Goal: Transaction & Acquisition: Book appointment/travel/reservation

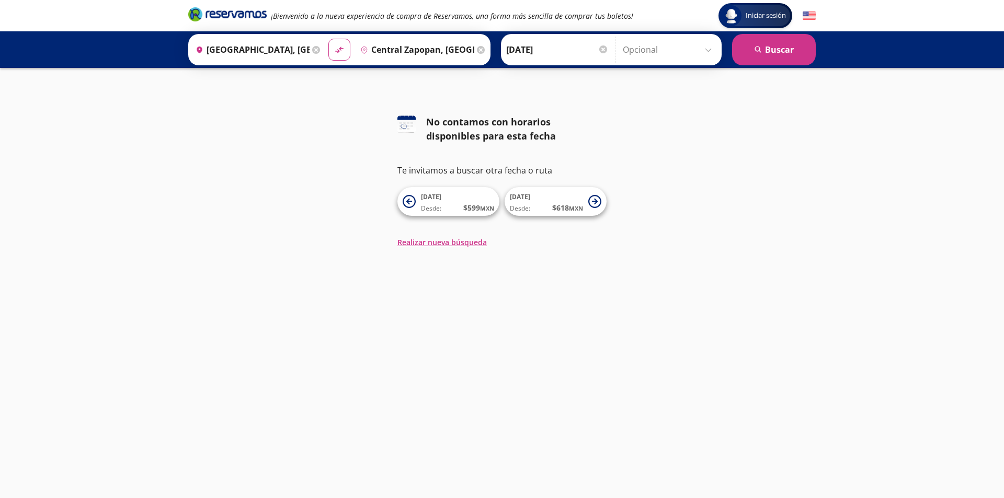
click at [362, 49] on icon "pin-outline" at bounding box center [364, 50] width 8 height 8
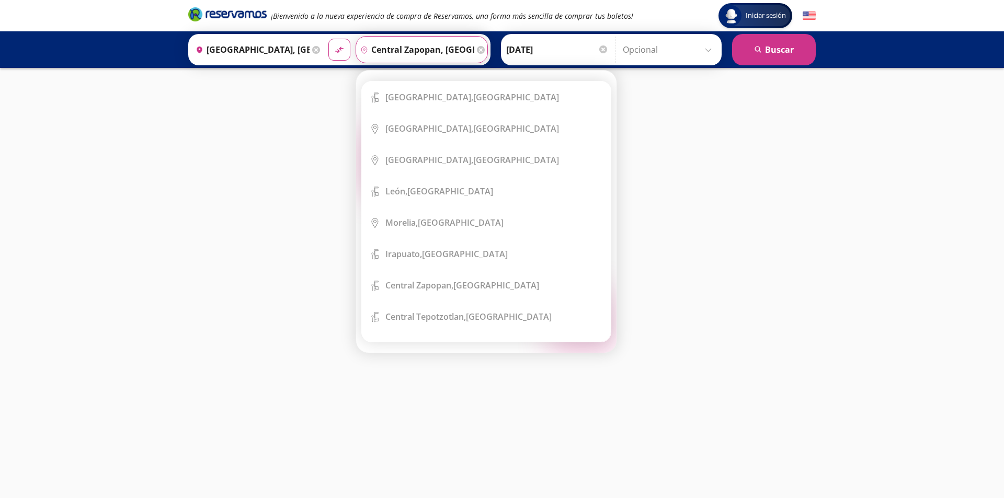
click at [404, 51] on input "Central Zapopan, [GEOGRAPHIC_DATA]" at bounding box center [415, 50] width 118 height 26
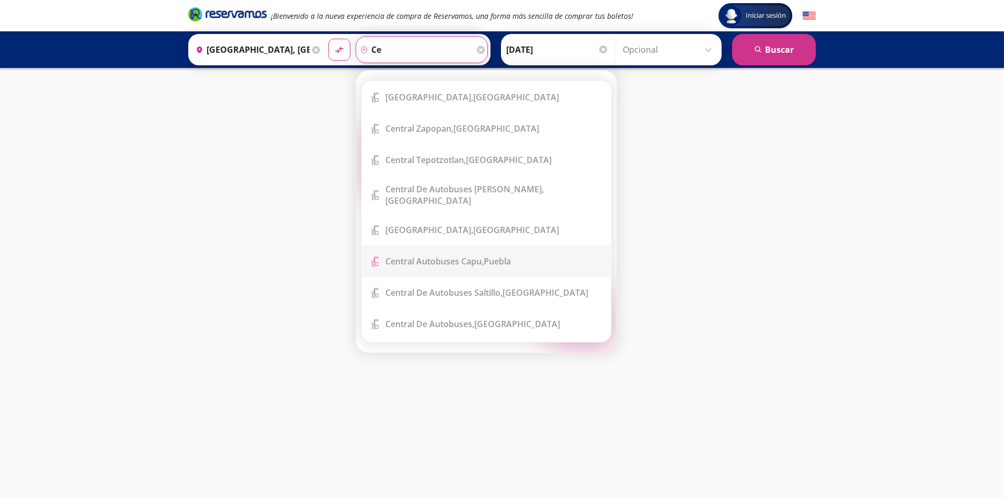
type input "c"
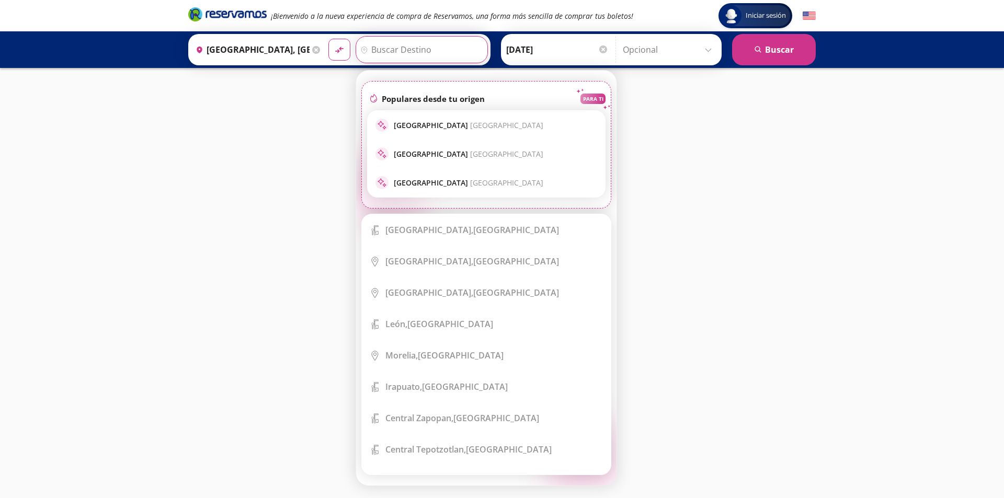
click at [286, 318] on div "Iniciar sesión Iniciar sesión ¡Bienvenido a la nueva experiencia de compra de R…" at bounding box center [502, 249] width 1004 height 498
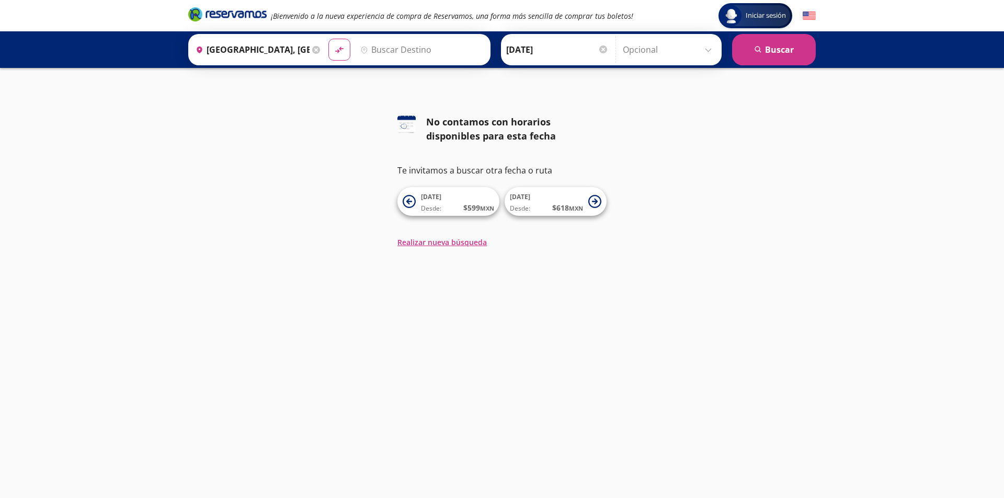
click at [385, 50] on input "Destino" at bounding box center [420, 50] width 129 height 26
click at [268, 275] on div "Iniciar sesión Iniciar sesión ¡Bienvenido a la nueva experiencia de compra de R…" at bounding box center [502, 249] width 1004 height 498
click at [383, 48] on input "Destino" at bounding box center [420, 50] width 129 height 26
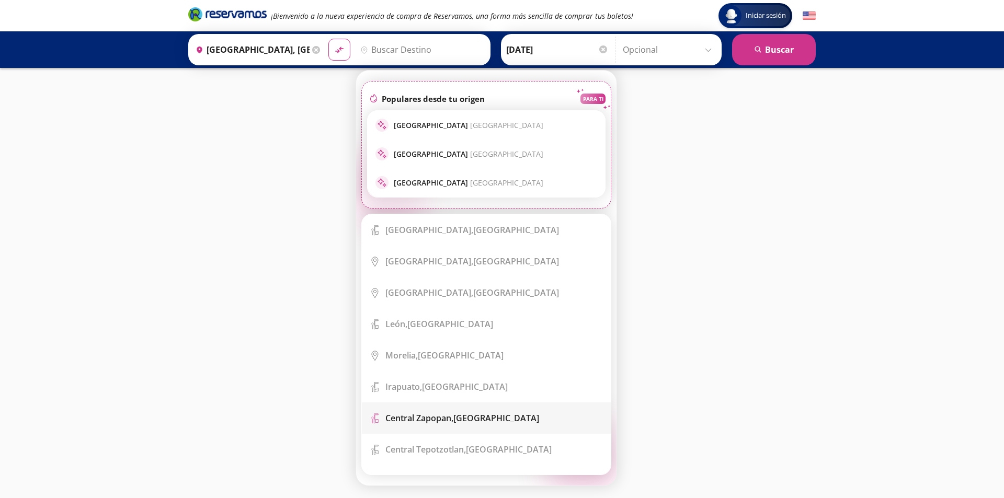
click at [437, 417] on b "Central Zapopan," at bounding box center [419, 419] width 68 height 12
type input "Central Zapopan, [GEOGRAPHIC_DATA]"
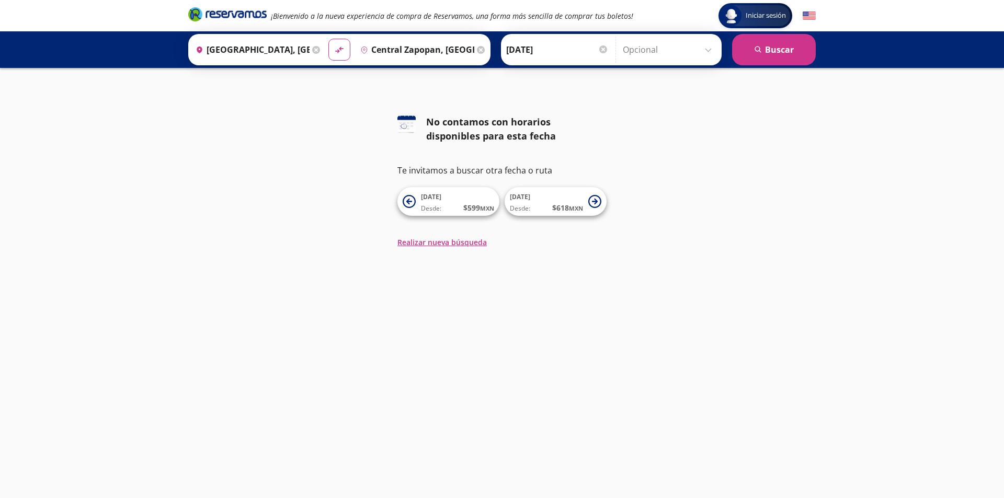
click at [767, 149] on div "126 No contamos con horarios disponibles para esta fecha Te invitamos a buscar …" at bounding box center [502, 181] width 1004 height 133
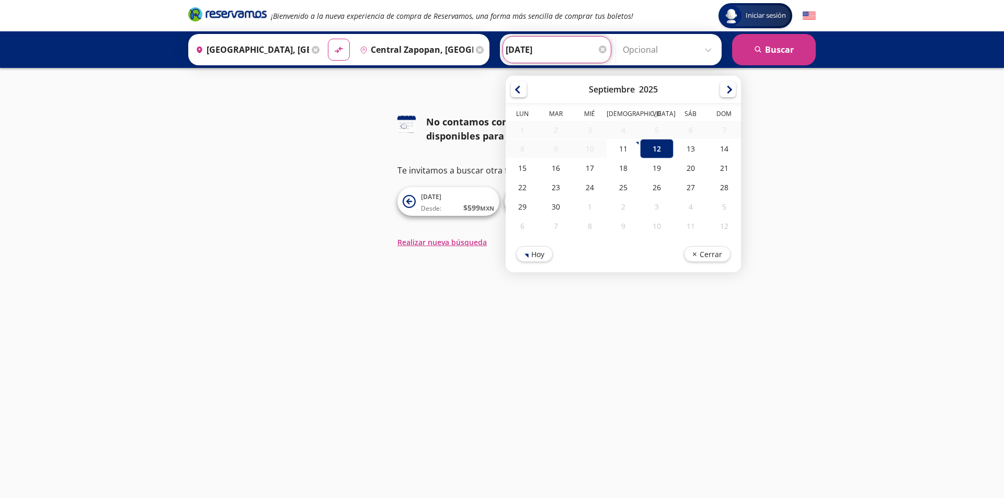
click at [506, 50] on input "[DATE]" at bounding box center [557, 50] width 102 height 26
click at [623, 149] on div "11" at bounding box center [623, 148] width 33 height 19
type input "11-Sep-25"
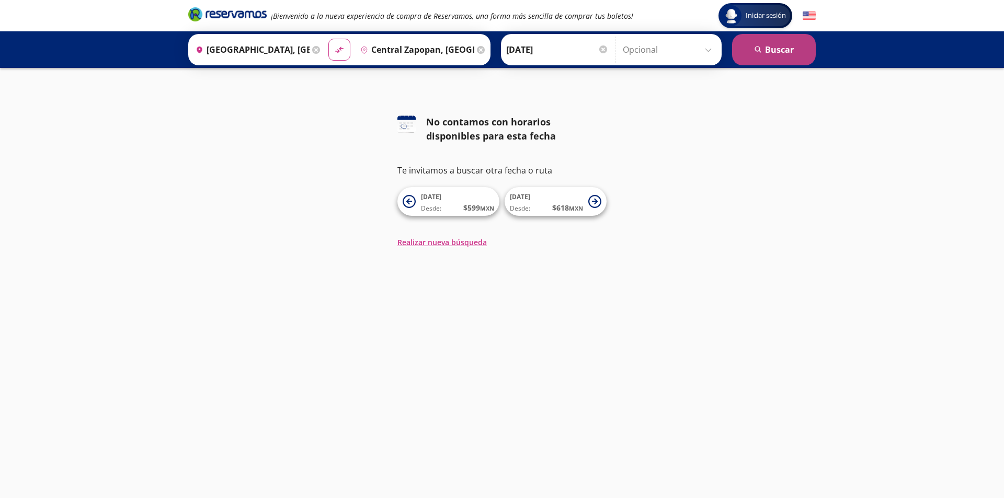
click at [779, 50] on button "search Buscar" at bounding box center [774, 49] width 84 height 31
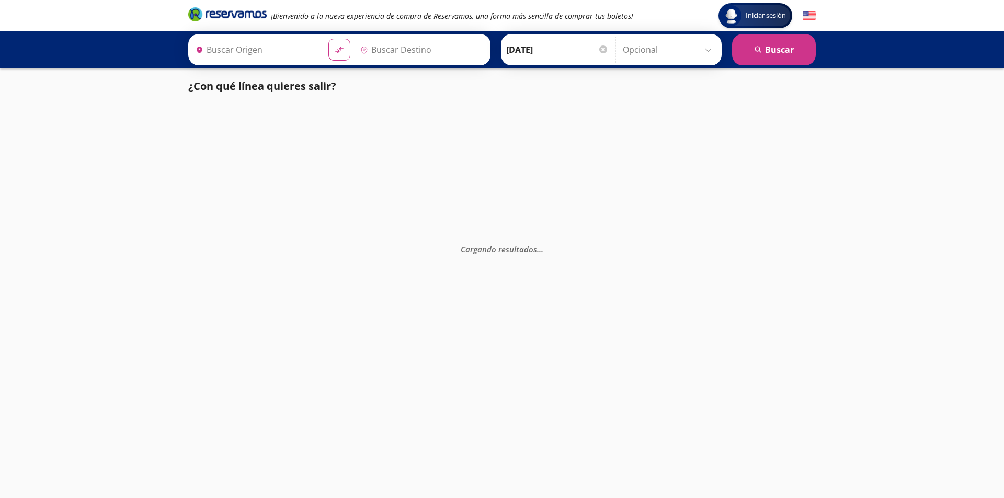
type input "[GEOGRAPHIC_DATA], [GEOGRAPHIC_DATA]"
type input "Central Zapopan, [GEOGRAPHIC_DATA]"
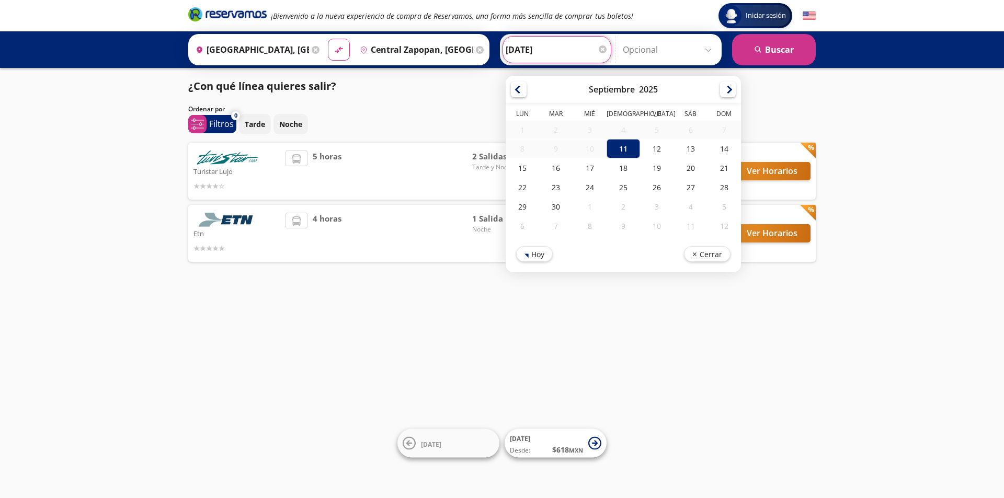
click at [507, 53] on input "11-Sep-25" at bounding box center [557, 50] width 102 height 26
click at [654, 146] on div "12" at bounding box center [656, 148] width 33 height 19
type input "[DATE]"
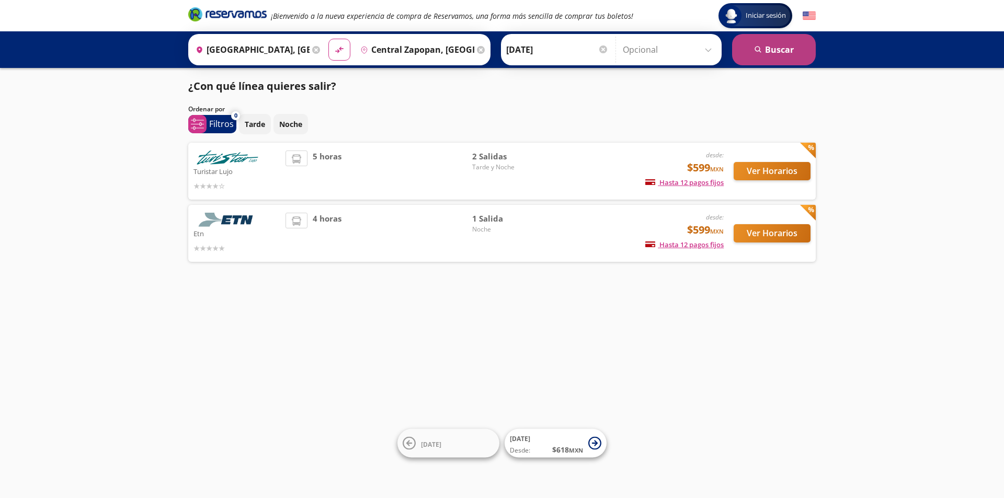
click at [778, 52] on button "search Buscar" at bounding box center [774, 49] width 84 height 31
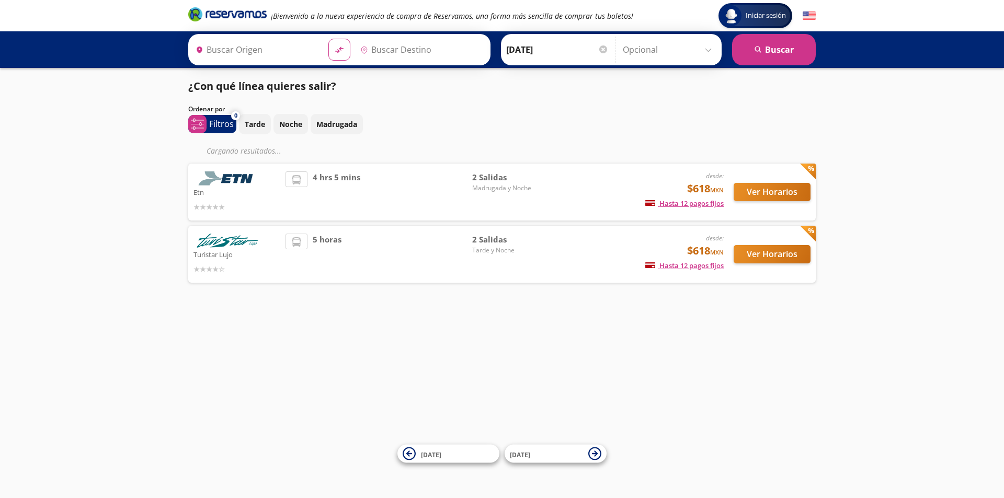
type input "Central Zapopan, [GEOGRAPHIC_DATA]"
type input "[GEOGRAPHIC_DATA], [GEOGRAPHIC_DATA]"
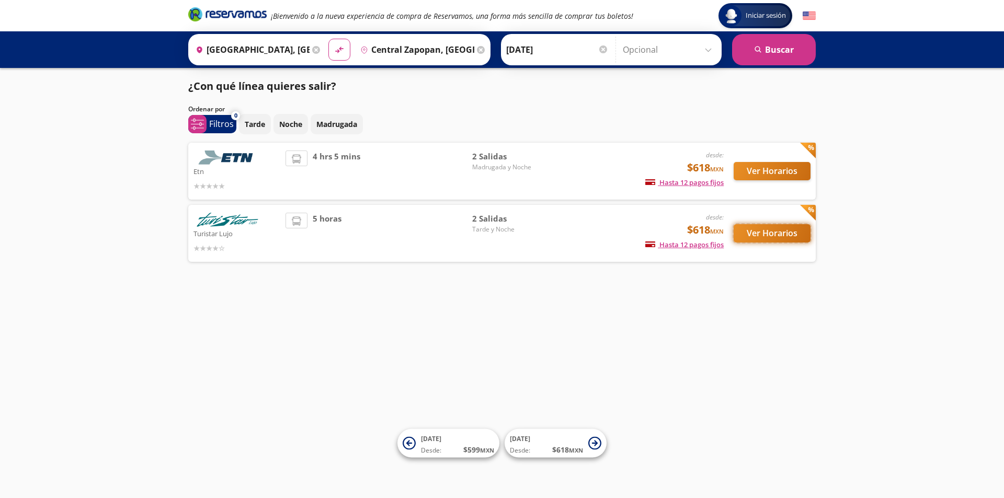
click at [784, 234] on button "Ver Horarios" at bounding box center [772, 233] width 77 height 18
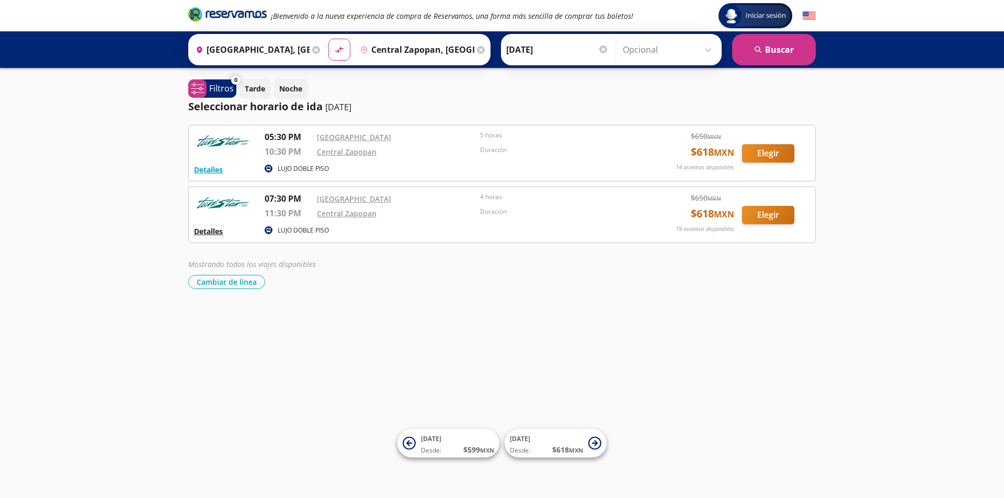
click at [209, 234] on button "Detalles" at bounding box center [208, 231] width 29 height 11
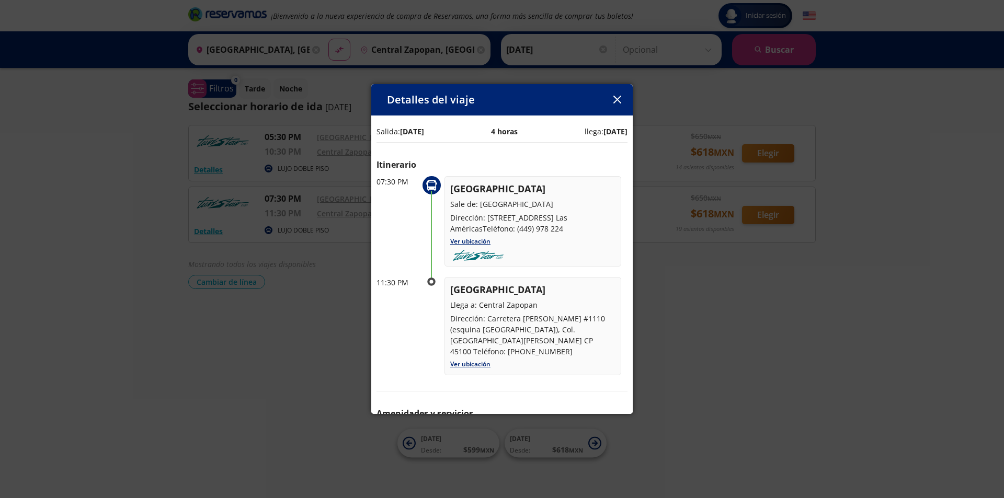
click at [619, 100] on icon "button" at bounding box center [617, 100] width 8 height 8
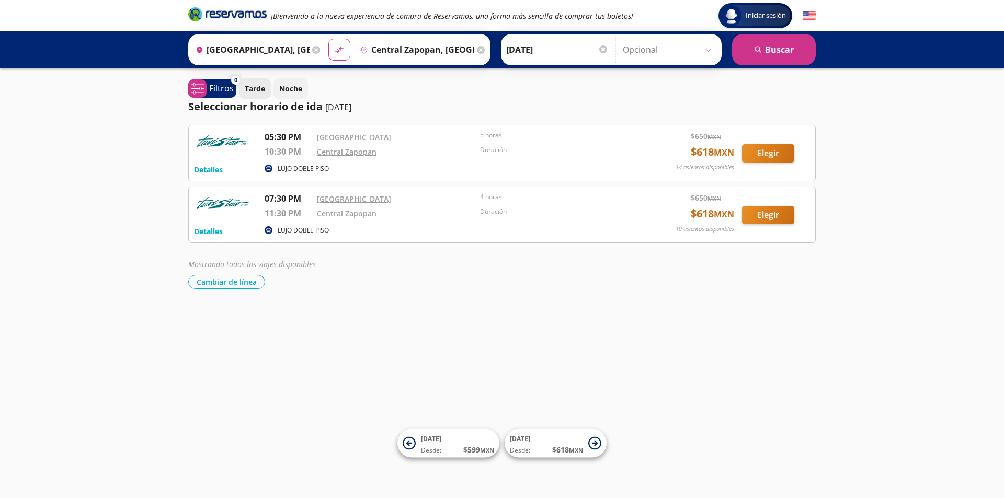
click at [261, 92] on p "Tarde" at bounding box center [255, 88] width 20 height 11
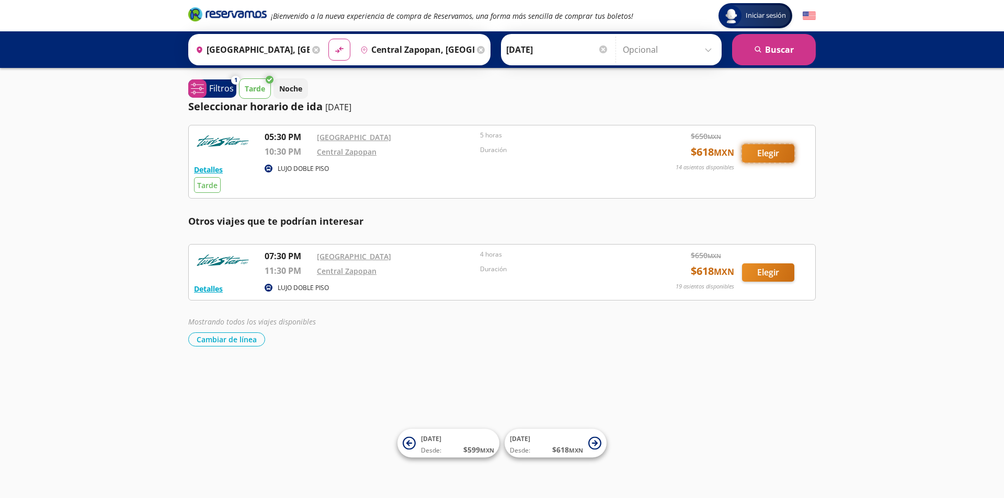
click at [780, 151] on button "Elegir" at bounding box center [768, 153] width 52 height 18
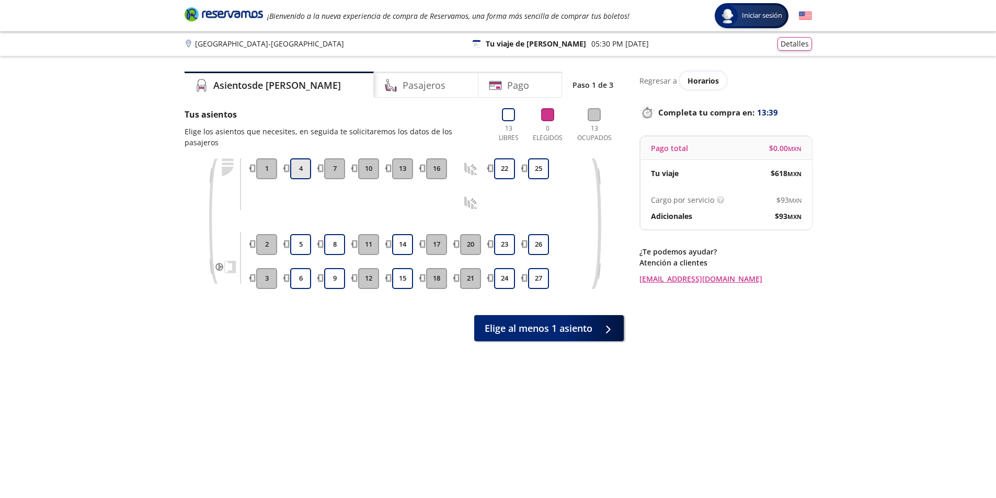
click at [302, 158] on button "4" at bounding box center [300, 168] width 21 height 21
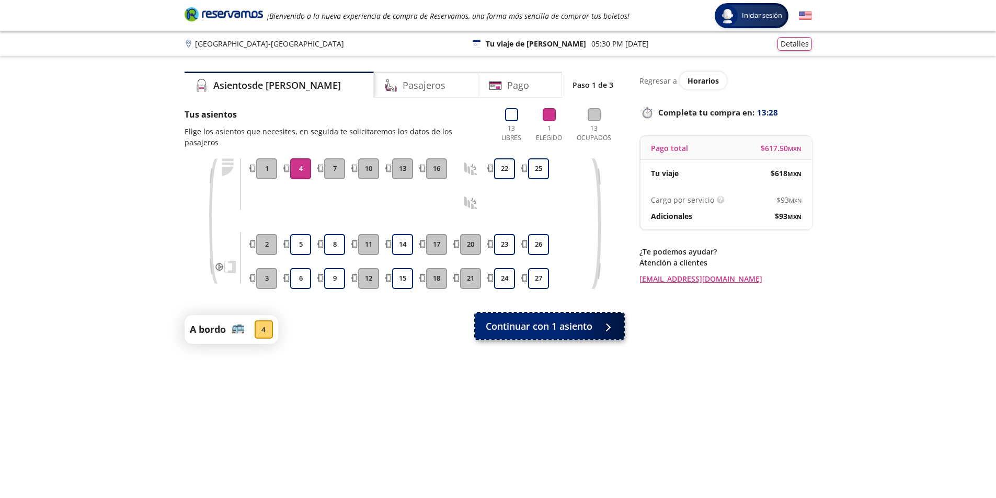
click at [535, 319] on span "Continuar con 1 asiento" at bounding box center [539, 326] width 107 height 14
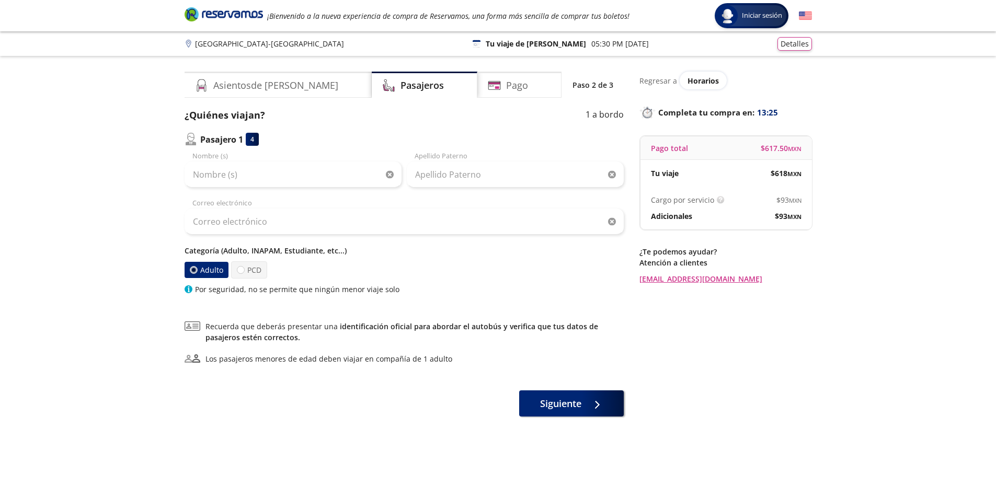
click at [212, 156] on div "Nombre (s)" at bounding box center [293, 169] width 217 height 37
click at [239, 177] on input "Nombre (s)" at bounding box center [293, 175] width 217 height 26
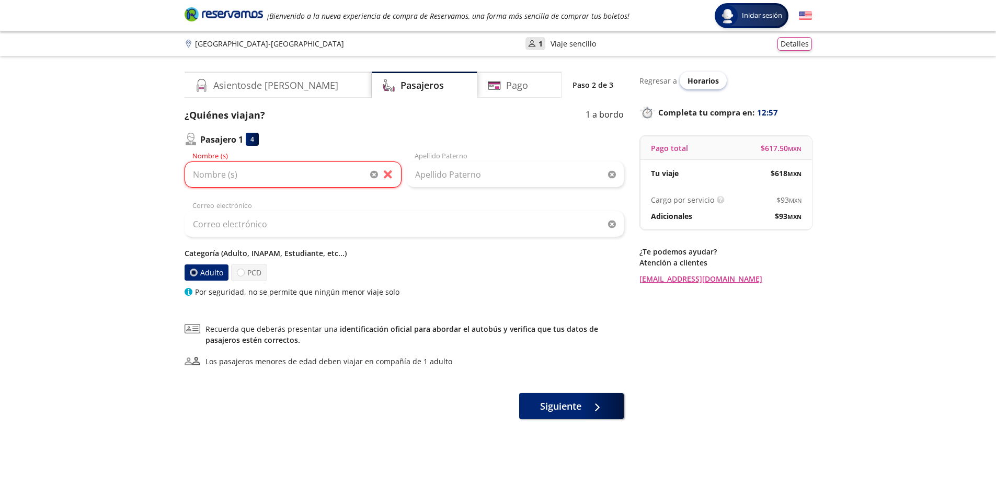
click at [691, 81] on span "Horarios" at bounding box center [703, 81] width 31 height 10
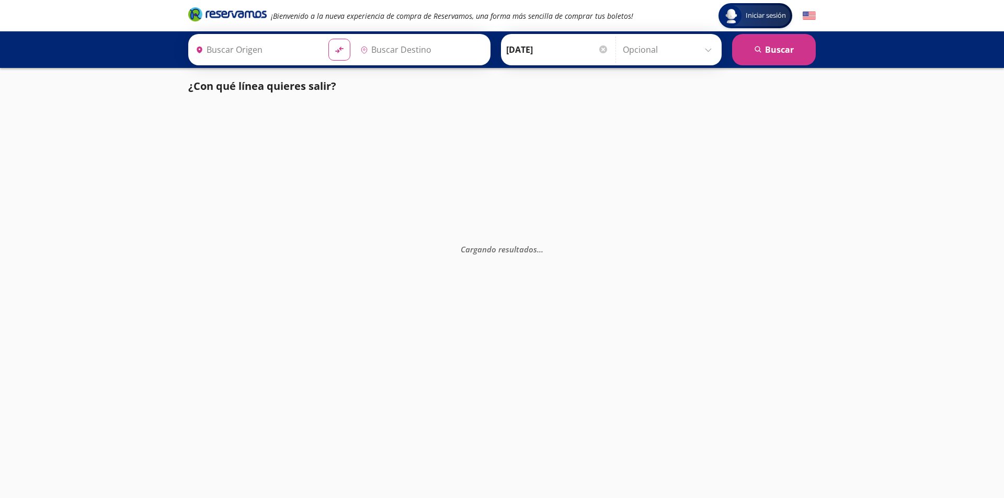
type input "Aguascalientes, Aguascalientes"
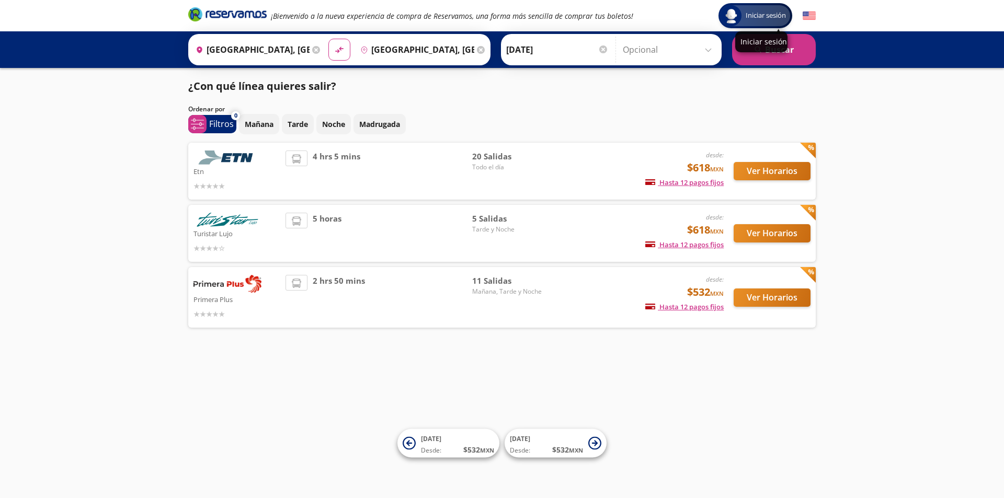
click at [758, 18] on span "Iniciar sesión" at bounding box center [765, 15] width 49 height 10
click at [266, 123] on p "Mañana" at bounding box center [259, 124] width 29 height 11
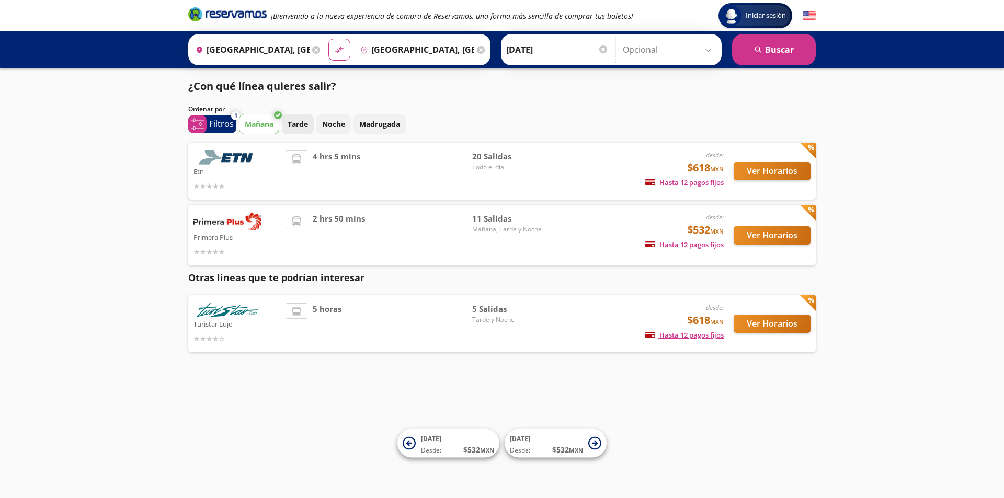
click at [295, 127] on p "Tarde" at bounding box center [298, 124] width 20 height 11
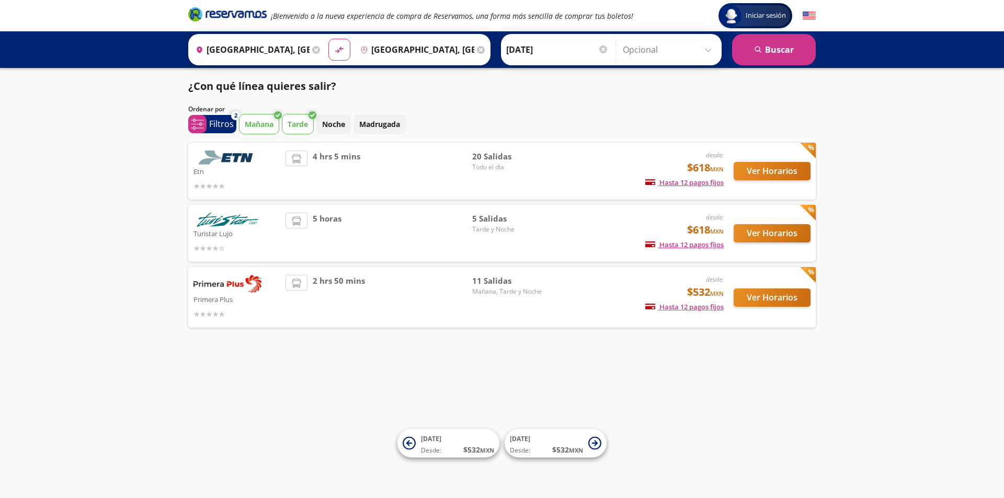
click at [272, 124] on p "Mañana" at bounding box center [259, 124] width 29 height 11
click at [271, 127] on p "Mañana" at bounding box center [259, 124] width 29 height 11
click at [298, 121] on p "Tarde" at bounding box center [298, 124] width 20 height 11
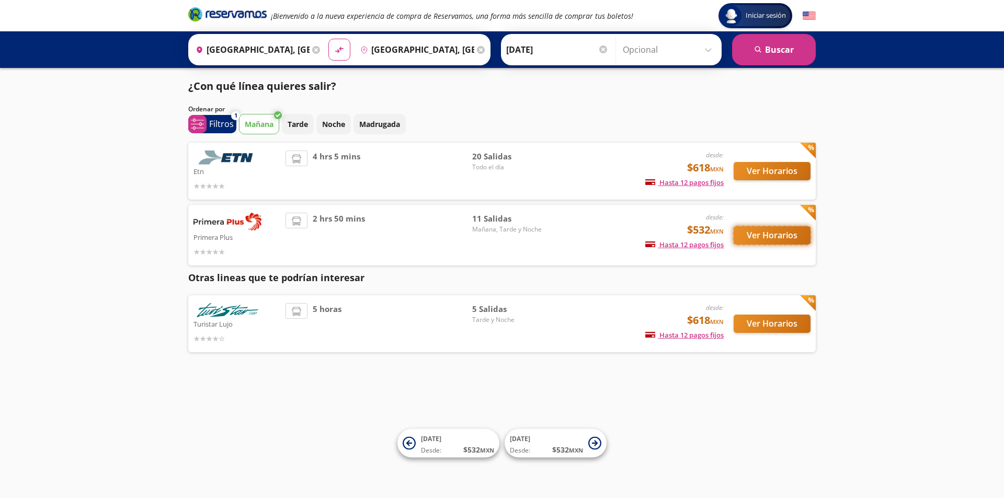
click at [759, 235] on button "Ver Horarios" at bounding box center [772, 235] width 77 height 18
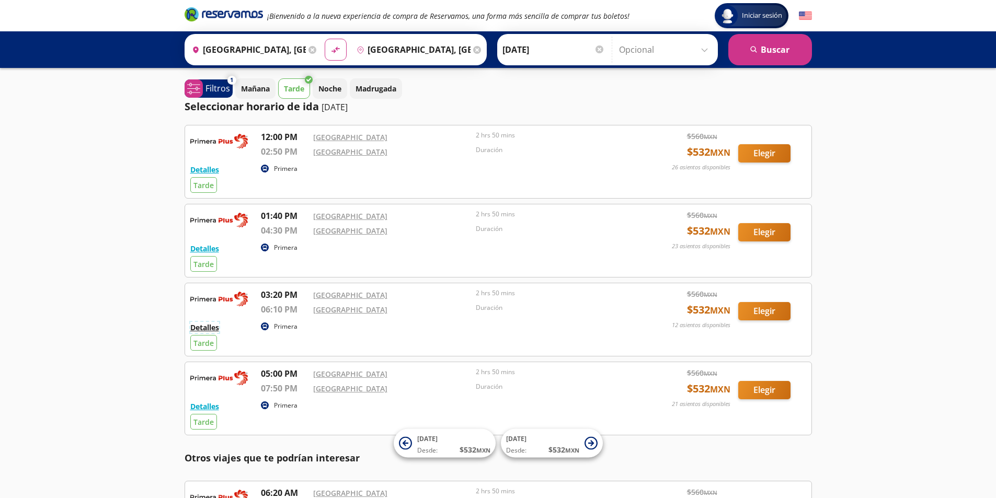
click at [200, 328] on button "Detalles" at bounding box center [204, 327] width 29 height 11
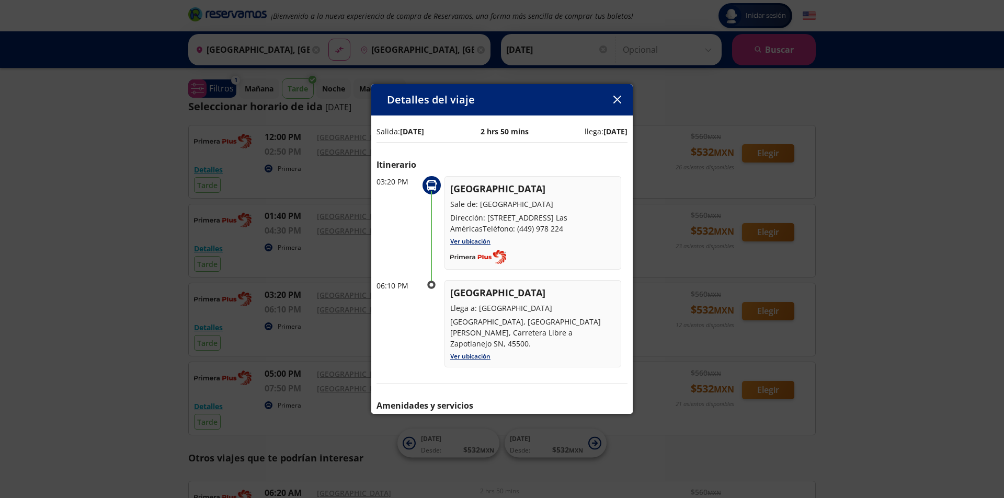
click at [619, 97] on icon "button" at bounding box center [617, 100] width 8 height 8
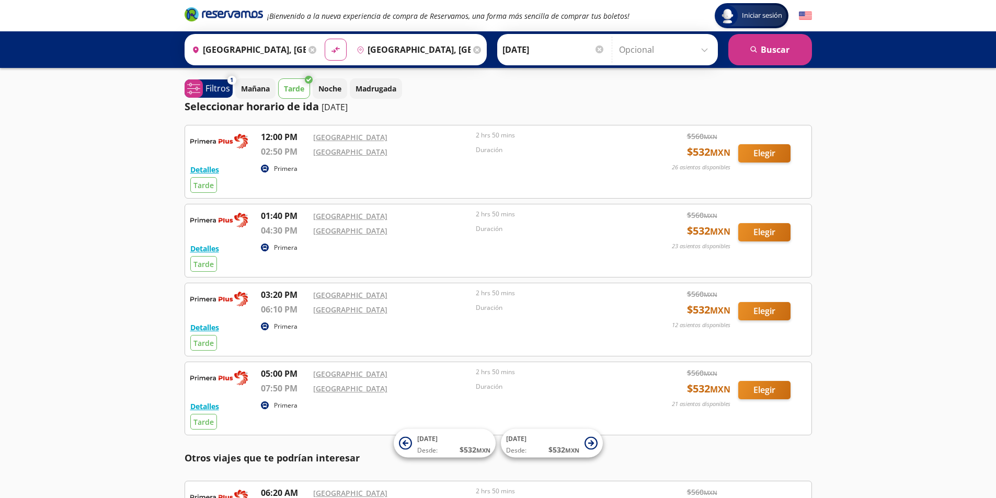
click at [378, 49] on input "Guadalajara, Jalisco" at bounding box center [411, 50] width 118 height 26
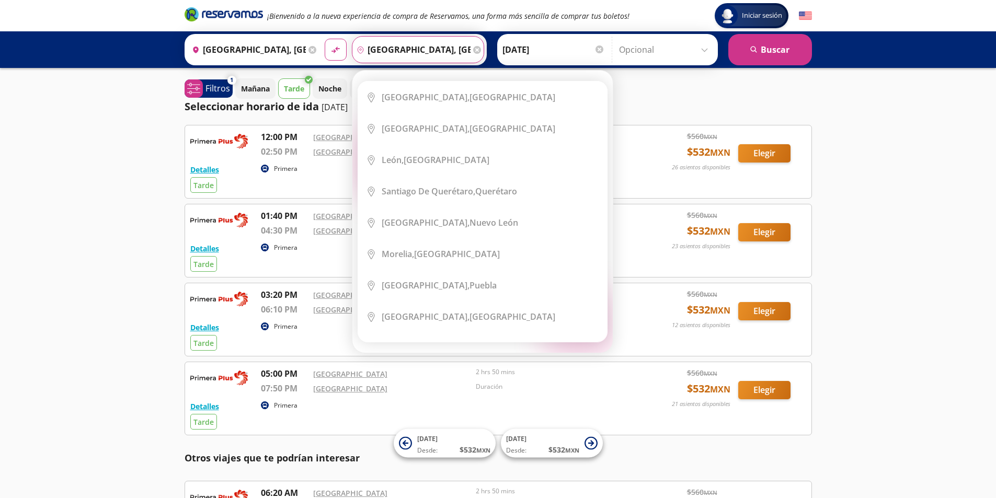
click at [454, 50] on input "Guadalajara, Jalisco" at bounding box center [411, 50] width 118 height 26
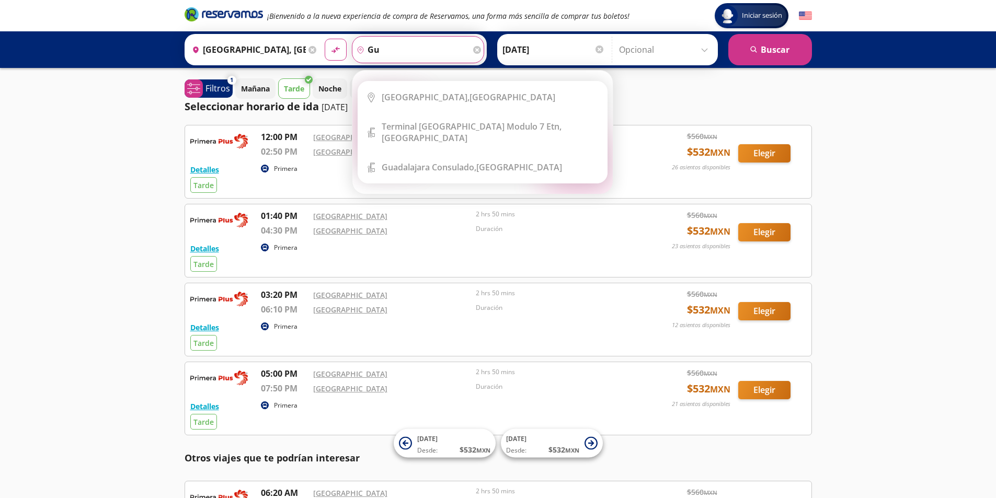
type input "g"
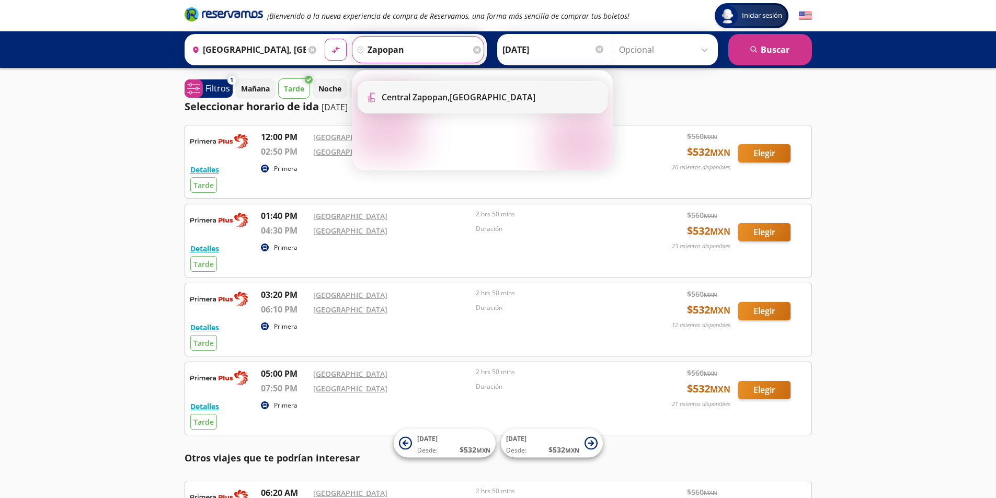
click at [449, 98] on b "Central Zapopan," at bounding box center [416, 98] width 68 height 12
type input "Central Zapopan, [GEOGRAPHIC_DATA]"
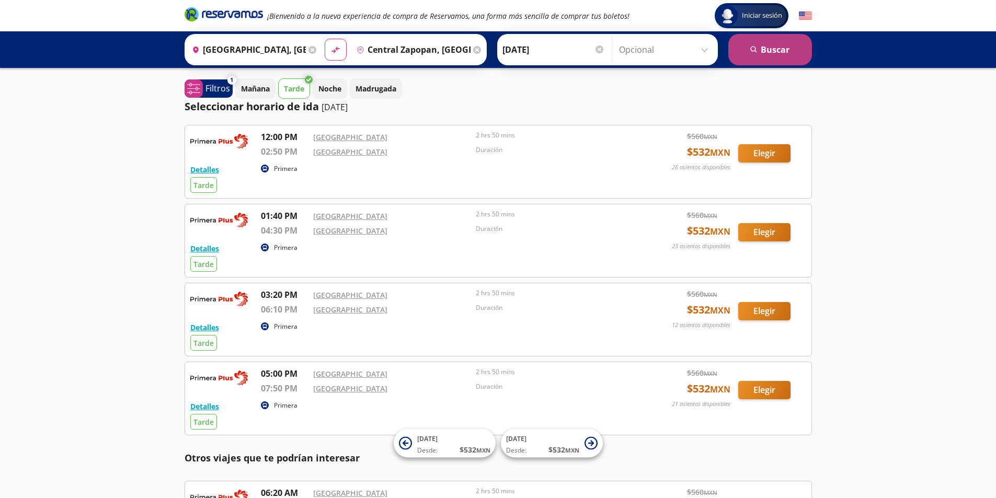
click at [775, 57] on button "search Buscar" at bounding box center [770, 49] width 84 height 31
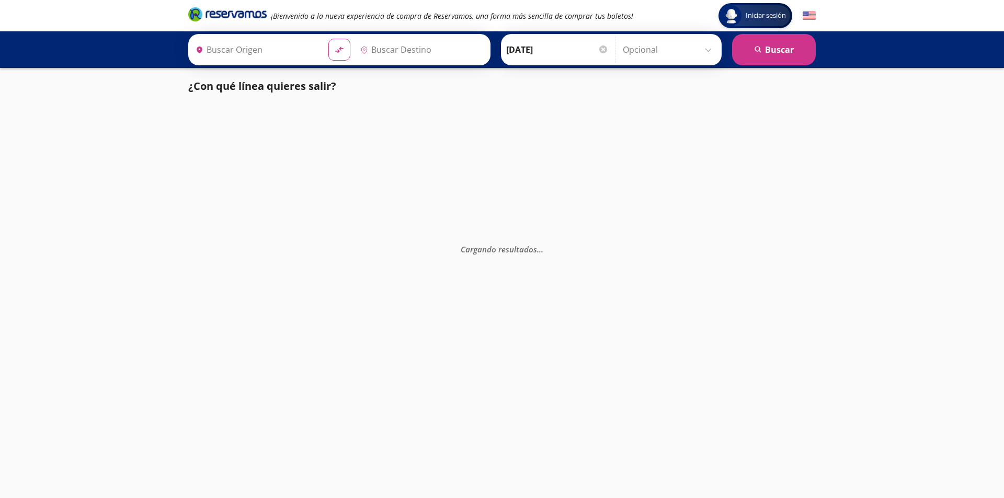
type input "Central Zapopan, [GEOGRAPHIC_DATA]"
type input "Aguascalientes, Aguascalientes"
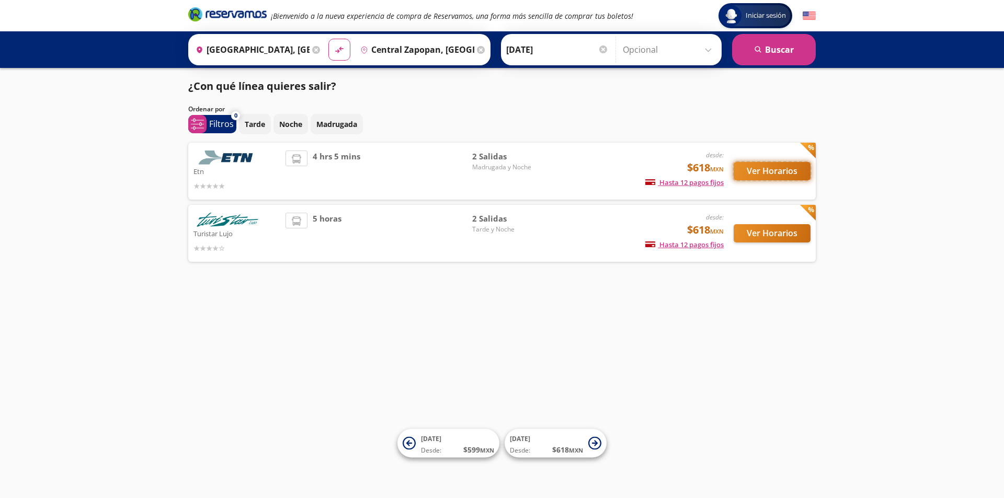
click at [750, 175] on button "Ver Horarios" at bounding box center [772, 171] width 77 height 18
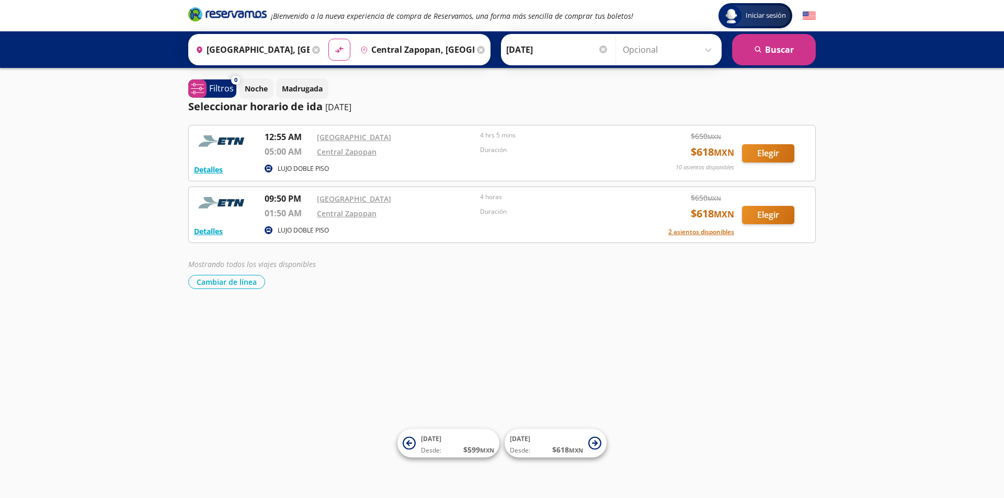
click at [364, 49] on icon "pin-outline" at bounding box center [364, 50] width 8 height 8
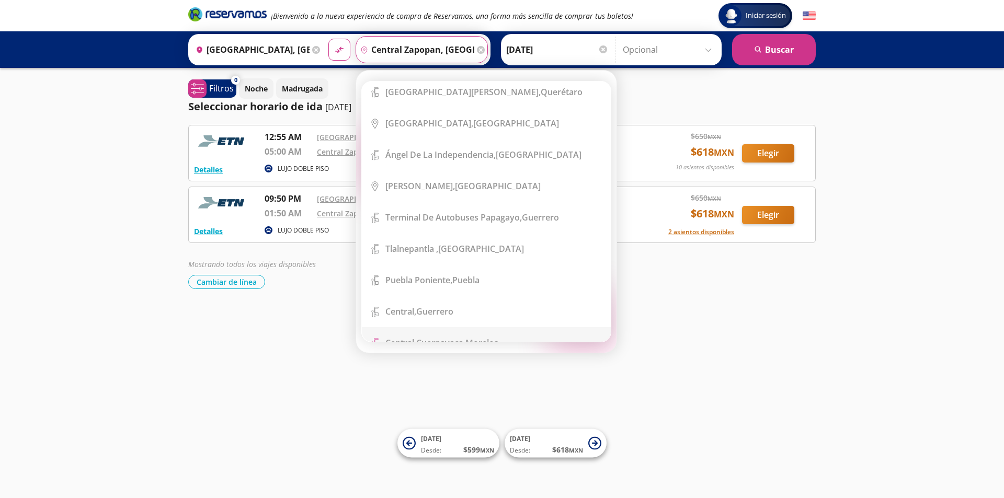
scroll to position [1673, 0]
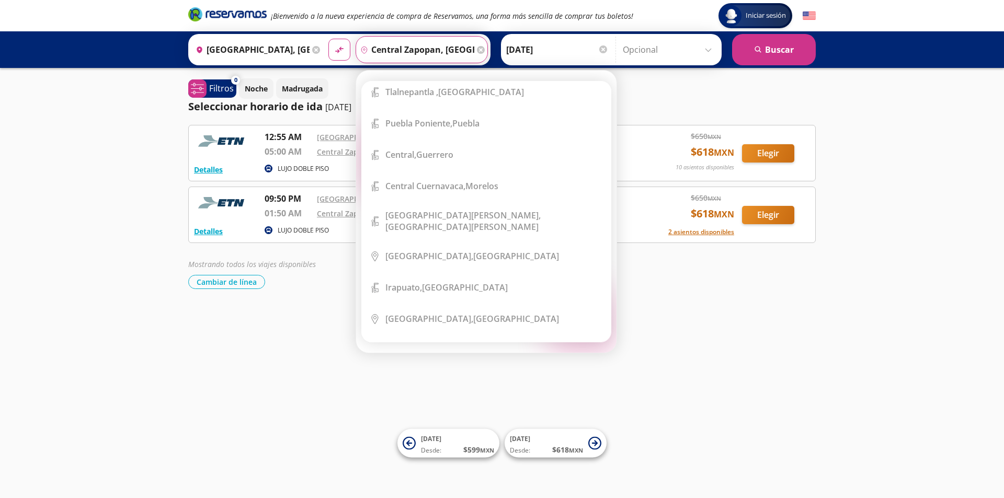
click at [469, 51] on input "Central Zapopan, [GEOGRAPHIC_DATA]" at bounding box center [415, 50] width 118 height 26
click at [373, 48] on input "Central Zapopan, [GEOGRAPHIC_DATA]" at bounding box center [415, 50] width 118 height 26
click at [404, 48] on input "Central Zapopan, [GEOGRAPHIC_DATA]" at bounding box center [415, 50] width 118 height 26
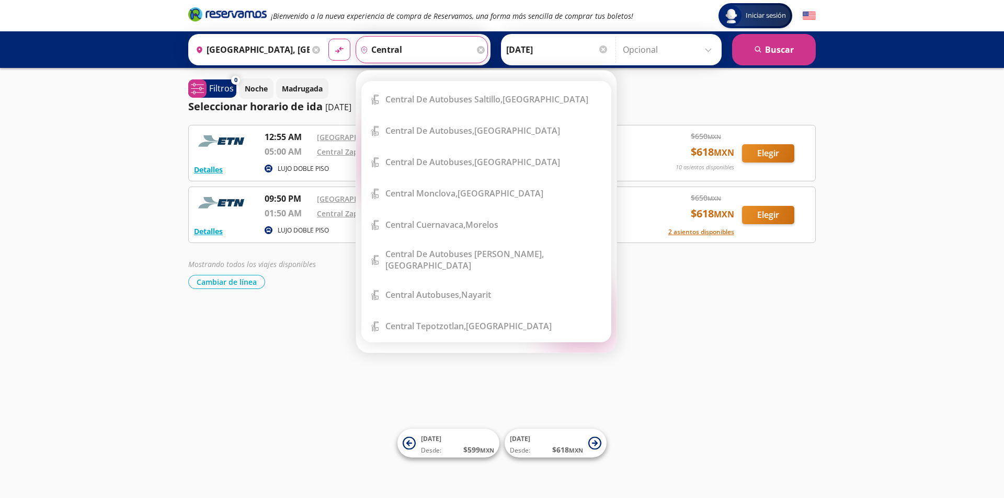
scroll to position [0, 0]
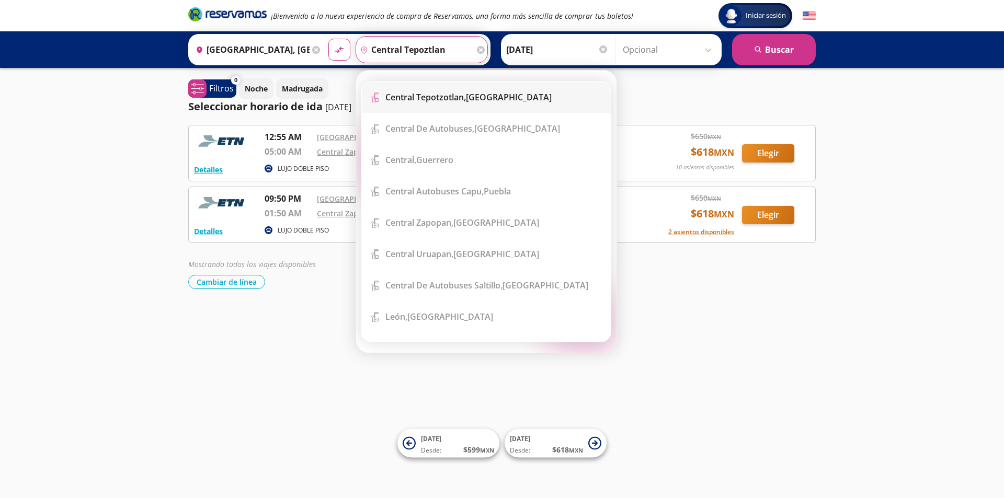
click at [414, 101] on b "Central Tepotzotlan," at bounding box center [425, 98] width 81 height 12
type input "Central Tepotzotlan, [GEOGRAPHIC_DATA]"
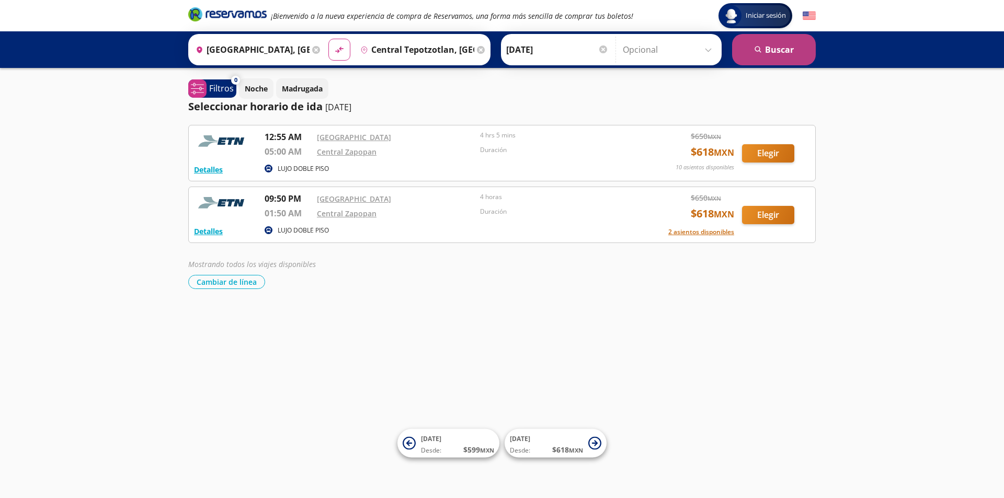
click at [782, 50] on button "search Buscar" at bounding box center [774, 49] width 84 height 31
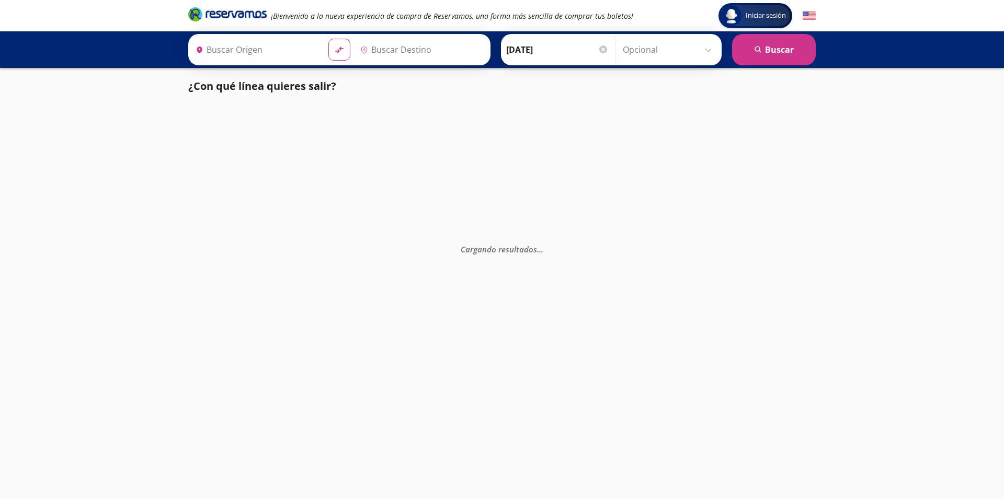
type input "Aguascalientes, Aguascalientes"
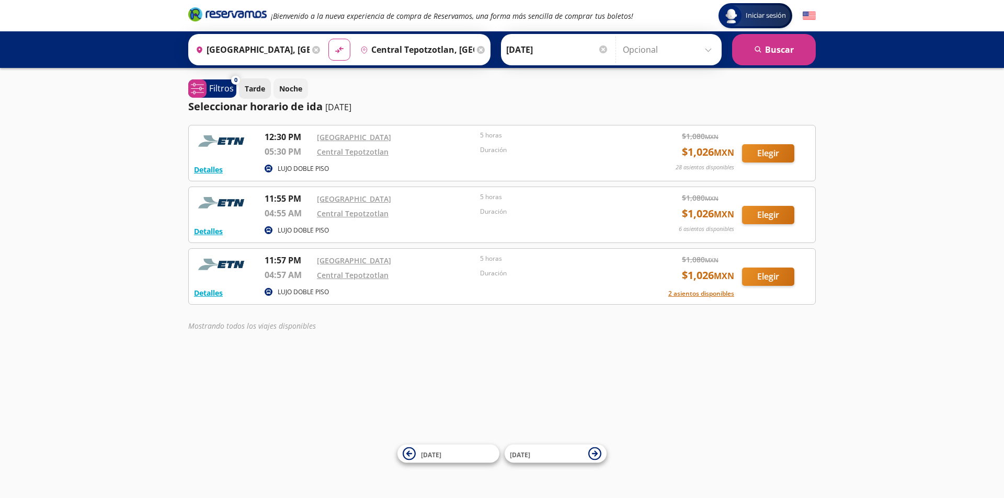
click at [250, 89] on p "Tarde" at bounding box center [255, 88] width 20 height 11
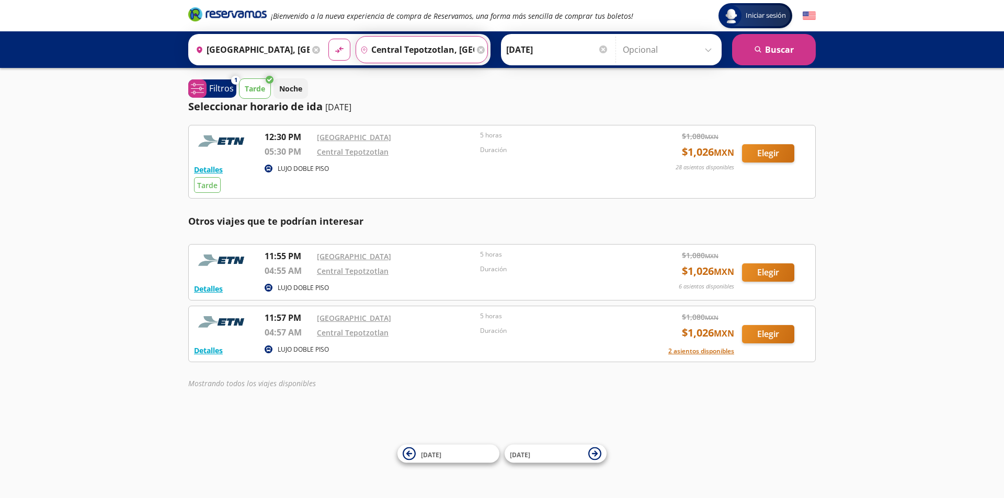
click at [373, 48] on input "Central Tepotzotlan, [GEOGRAPHIC_DATA]" at bounding box center [415, 50] width 118 height 26
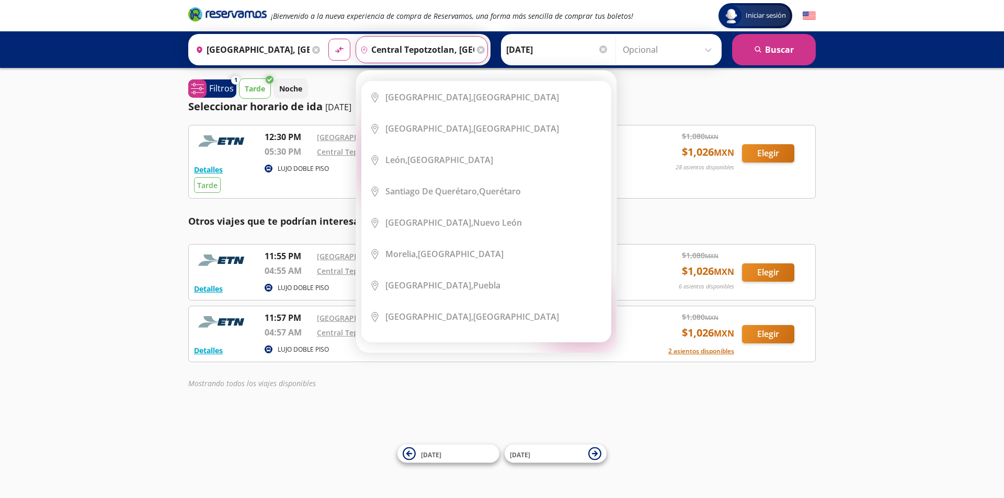
click at [410, 51] on input "Central Tepotzotlan, [GEOGRAPHIC_DATA]" at bounding box center [415, 50] width 118 height 26
click at [167, 192] on div "Iniciar sesión Iniciar sesión ¡Bienvenido a la nueva experiencia de compra de R…" at bounding box center [502, 249] width 1004 height 498
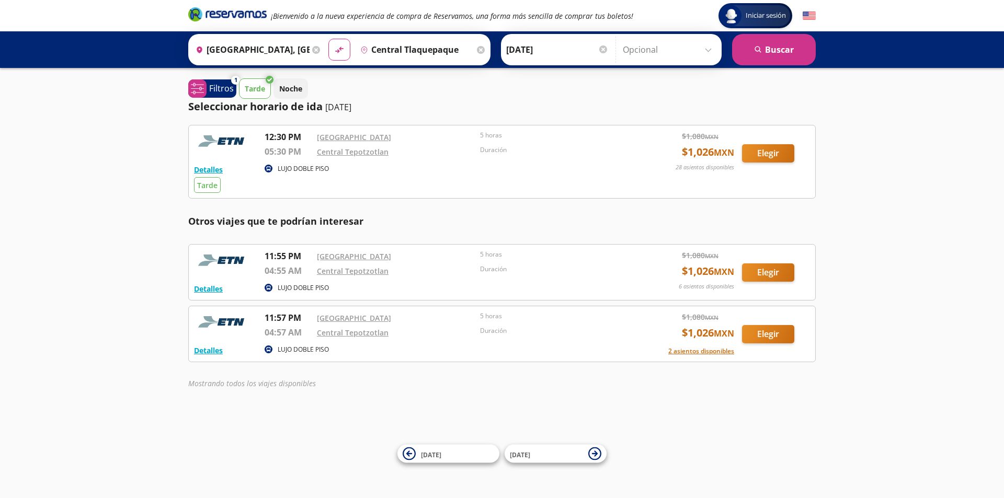
click at [258, 91] on p "Tarde" at bounding box center [255, 88] width 20 height 11
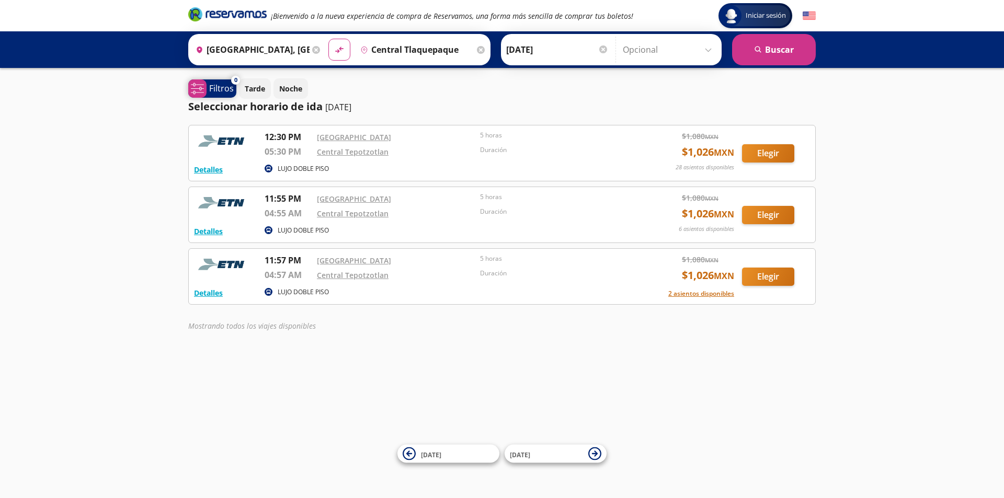
click at [222, 91] on p "Filtros" at bounding box center [221, 88] width 25 height 13
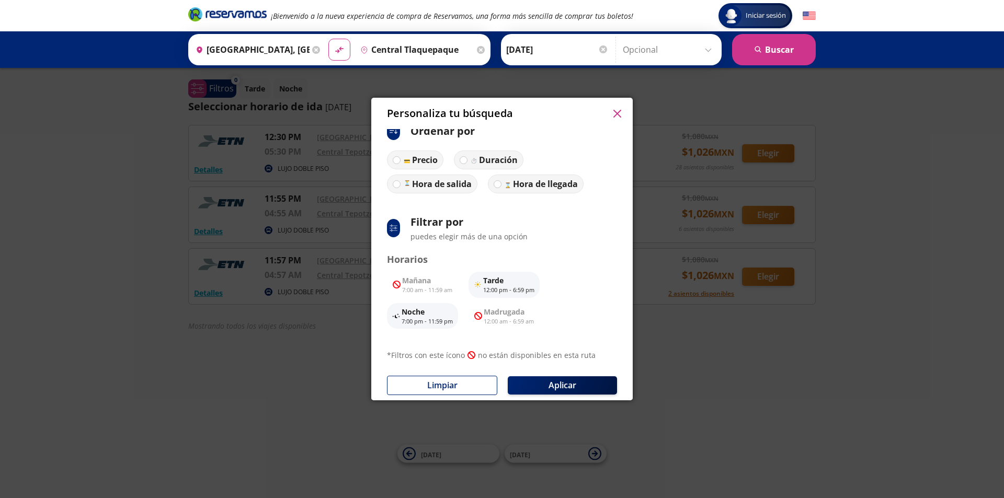
scroll to position [18, 0]
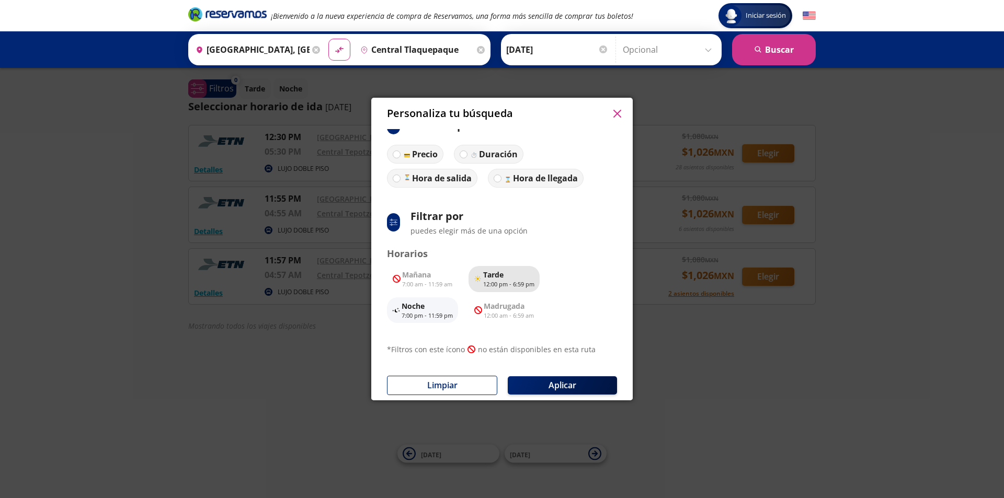
click at [494, 277] on p "Tarde" at bounding box center [508, 274] width 51 height 11
click at [576, 390] on button "Aplicar" at bounding box center [562, 385] width 109 height 18
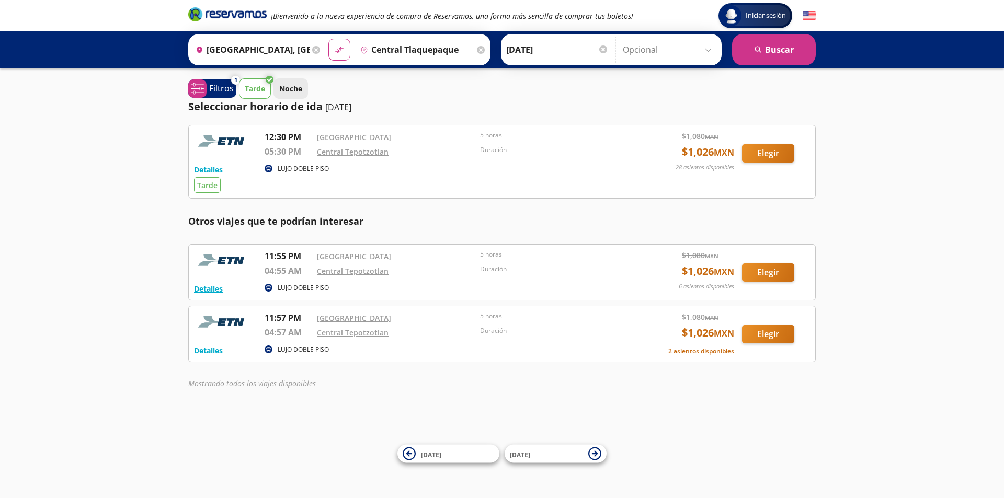
click at [291, 92] on p "Noche" at bounding box center [290, 88] width 23 height 11
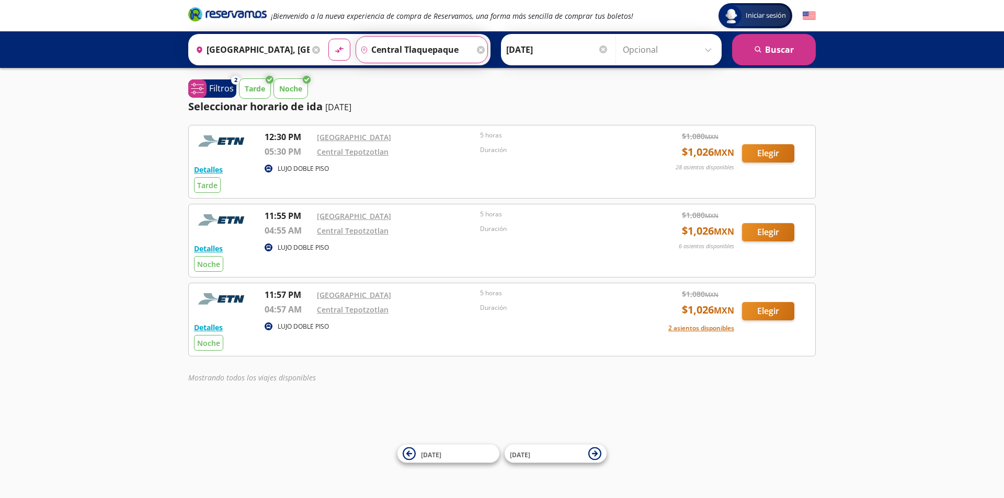
click at [414, 49] on input "central tlaquepaque" at bounding box center [415, 50] width 118 height 26
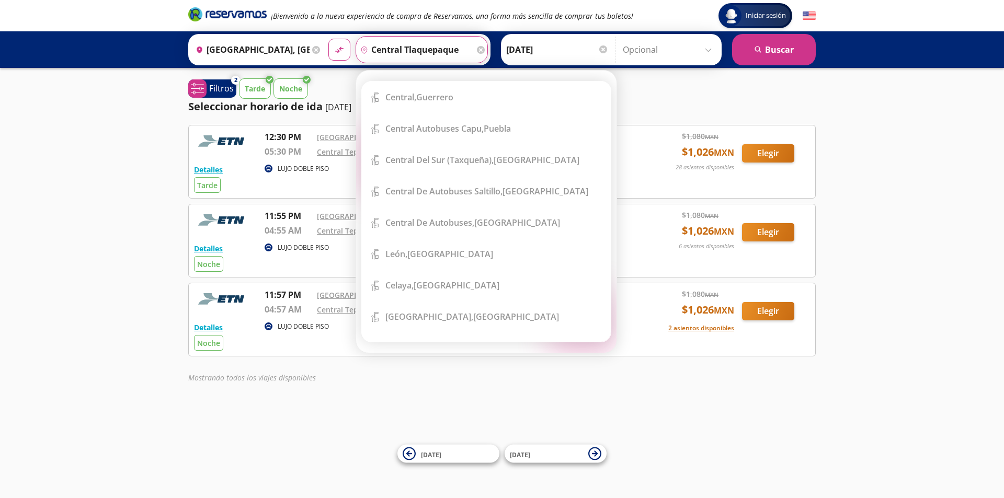
click at [463, 48] on input "central tlaquepaque" at bounding box center [415, 50] width 118 height 26
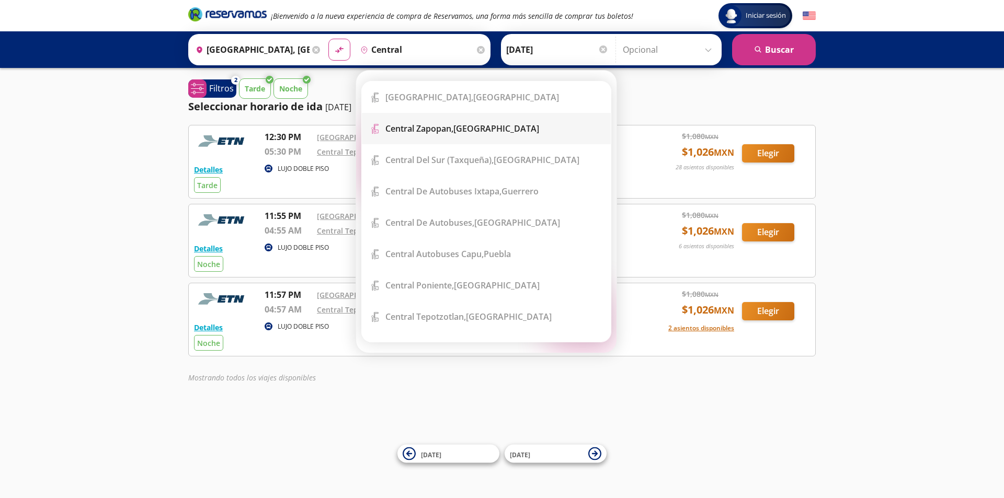
click at [438, 132] on b "Central Zapopan," at bounding box center [419, 129] width 68 height 12
type input "Central Zapopan, [GEOGRAPHIC_DATA]"
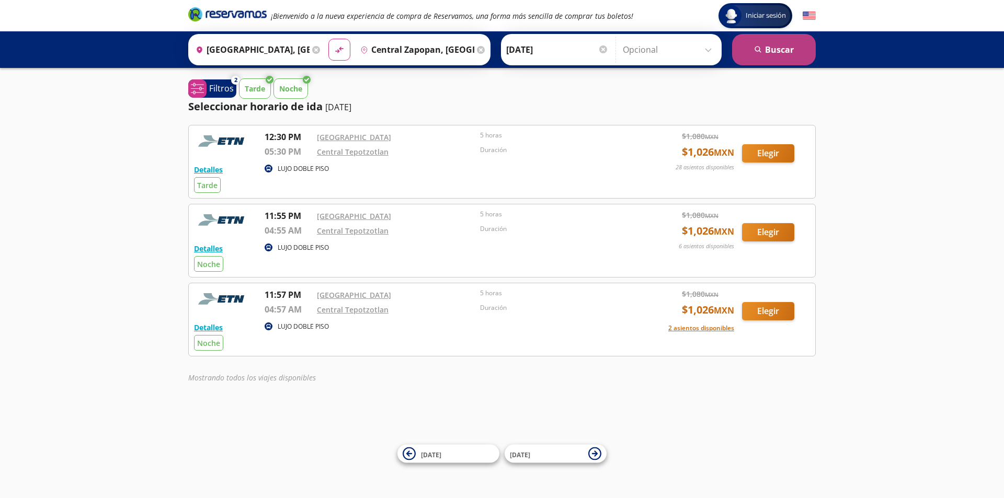
click at [795, 52] on button "search Buscar" at bounding box center [774, 49] width 84 height 31
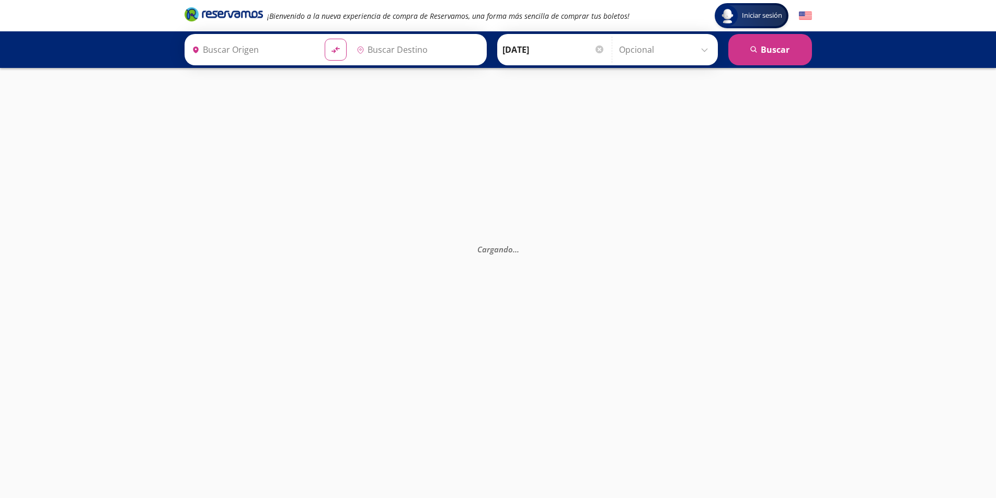
type input "Aguascalientes, Aguascalientes"
type input "Central Zapopan, [GEOGRAPHIC_DATA]"
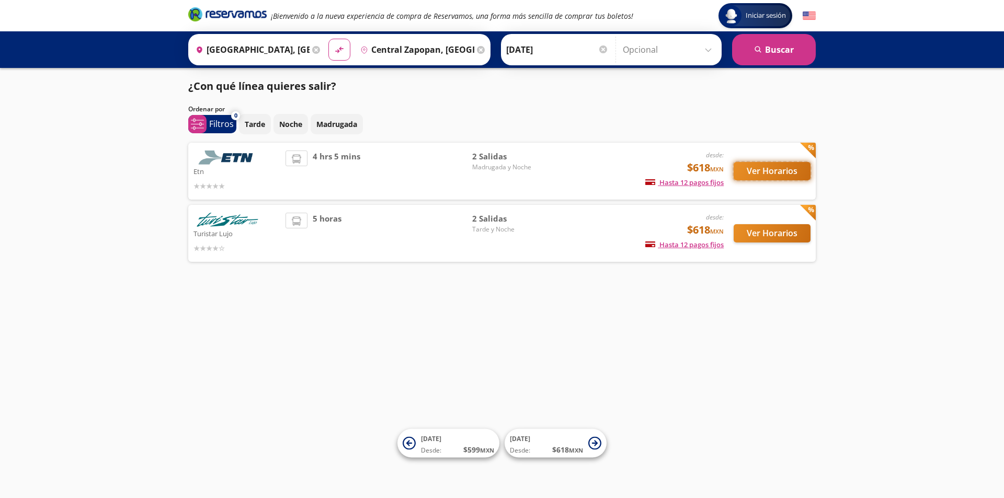
click at [782, 173] on button "Ver Horarios" at bounding box center [772, 171] width 77 height 18
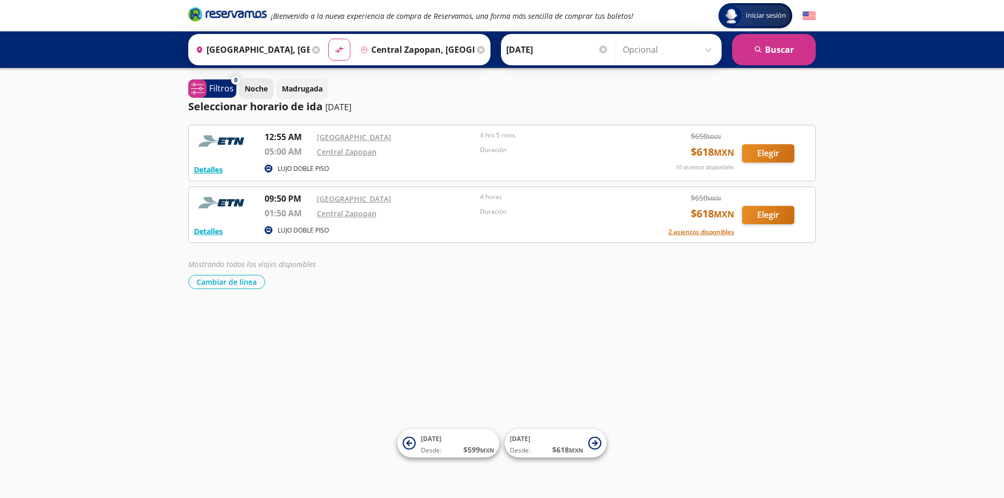
click at [256, 90] on p "Noche" at bounding box center [256, 88] width 23 height 11
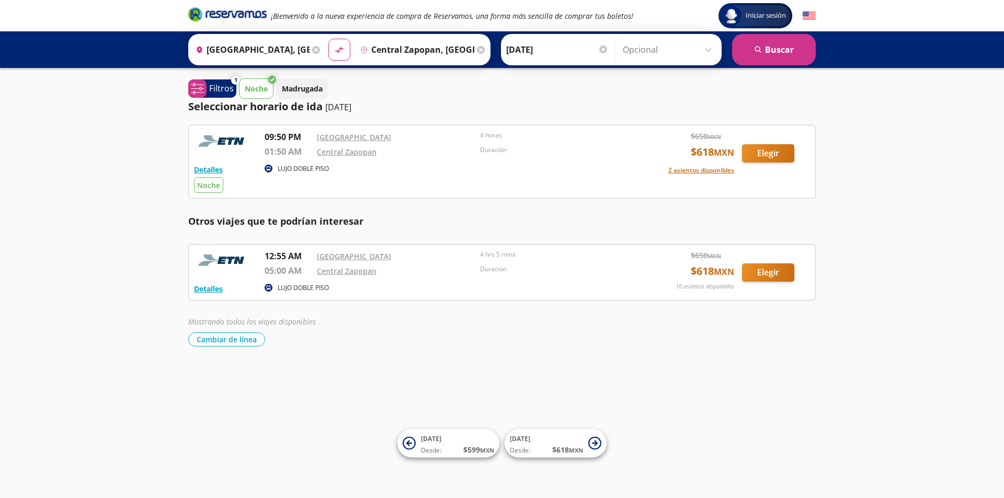
click at [361, 50] on icon "pin-outline" at bounding box center [364, 50] width 8 height 8
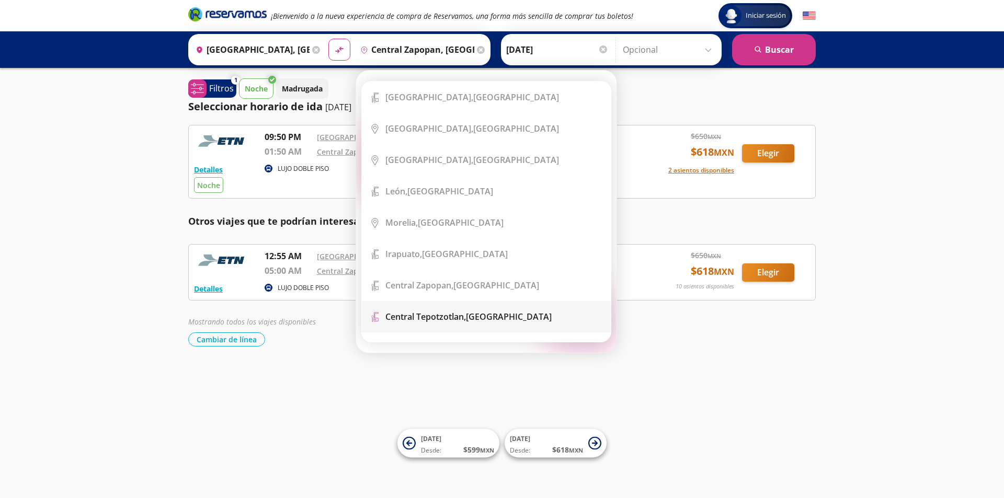
click at [466, 319] on b "Central Tepotzotlan," at bounding box center [425, 317] width 81 height 12
type input "Central Tepotzotlan, [GEOGRAPHIC_DATA]"
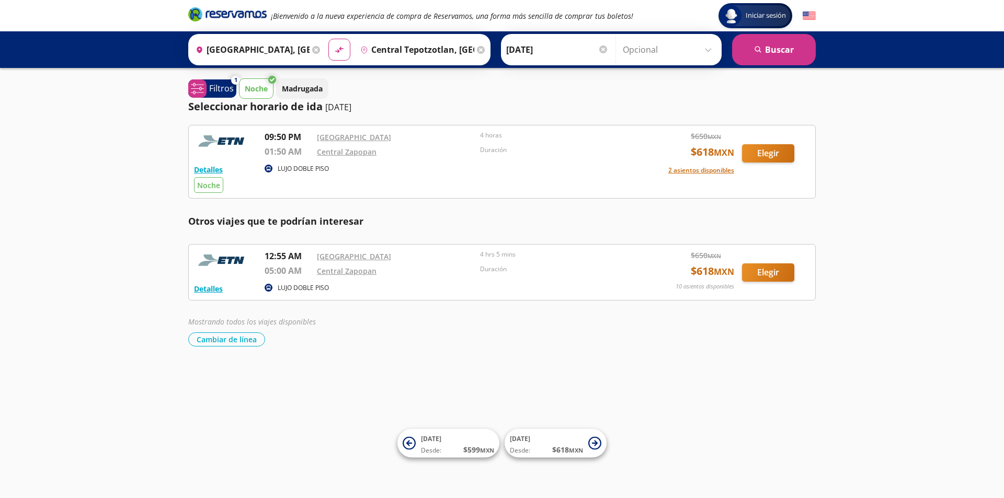
click at [70, 209] on div "Iniciar sesión Iniciar sesión ¡Bienvenido a la nueva experiencia de compra de R…" at bounding box center [502, 249] width 1004 height 498
click at [121, 358] on div "Iniciar sesión Iniciar sesión ¡Bienvenido a la nueva experiencia de compra de R…" at bounding box center [502, 249] width 1004 height 498
